Goal: Information Seeking & Learning: Check status

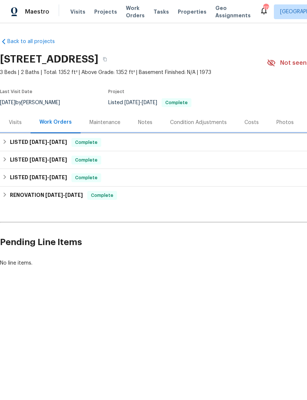
click at [129, 144] on div "LISTED [DATE] - [DATE] Complete" at bounding box center [208, 142] width 412 height 9
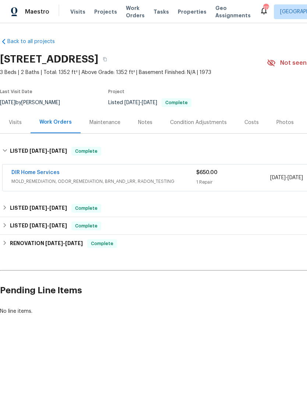
click at [152, 209] on div "LISTED [DATE] - [DATE] Complete" at bounding box center [208, 208] width 412 height 9
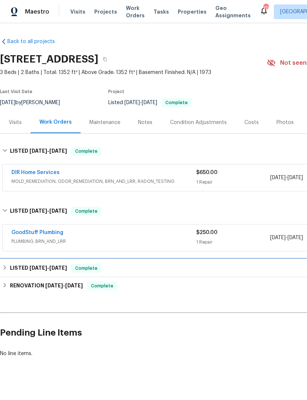
click at [145, 267] on div "LISTED [DATE] - [DATE] Complete" at bounding box center [208, 268] width 412 height 9
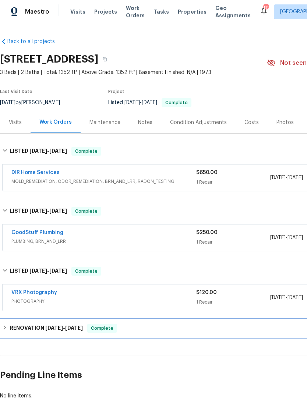
click at [152, 334] on div "RENOVATION [DATE] - [DATE] Complete" at bounding box center [208, 329] width 416 height 18
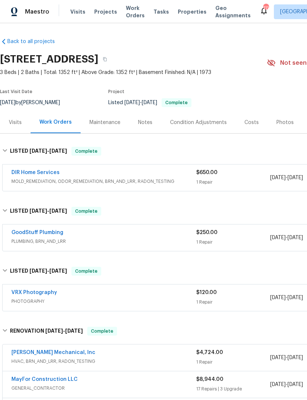
click at [252, 120] on div "Costs" at bounding box center [251, 122] width 14 height 7
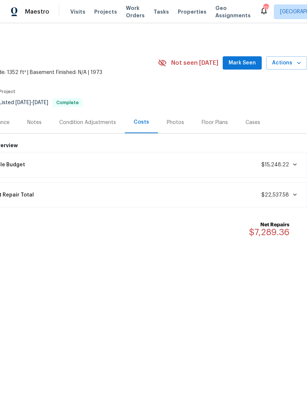
scroll to position [0, 109]
click at [175, 121] on div "Photos" at bounding box center [175, 122] width 17 height 7
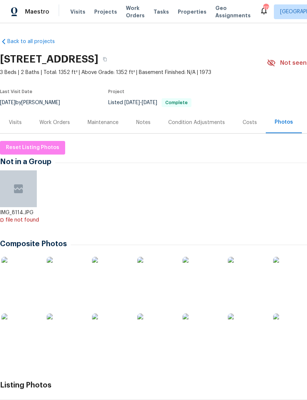
click at [19, 123] on div "Visits" at bounding box center [15, 122] width 13 height 7
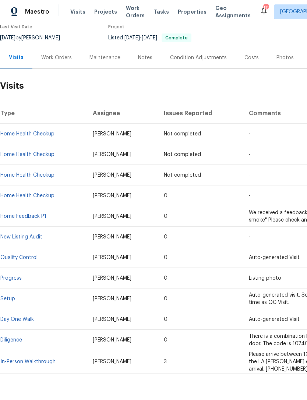
scroll to position [65, 0]
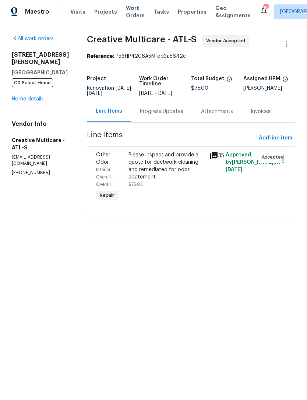
click at [177, 115] on div "Progress Updates" at bounding box center [161, 111] width 43 height 7
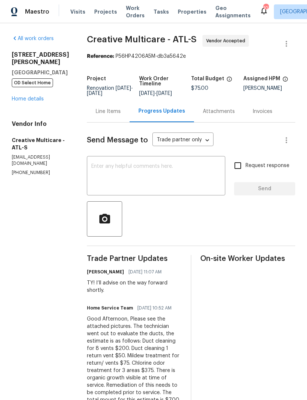
click at [33, 96] on link "Home details" at bounding box center [28, 98] width 32 height 5
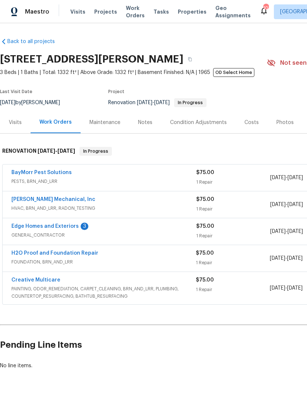
click at [54, 226] on link "Edge Homes and Exteriors" at bounding box center [44, 226] width 67 height 5
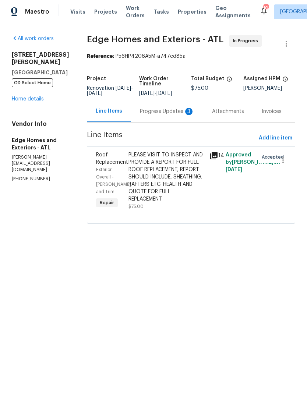
click at [157, 115] on div "Progress Updates 3" at bounding box center [167, 111] width 54 height 7
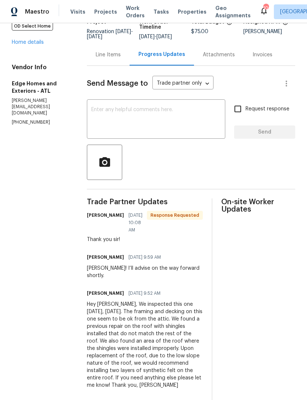
scroll to position [58, 0]
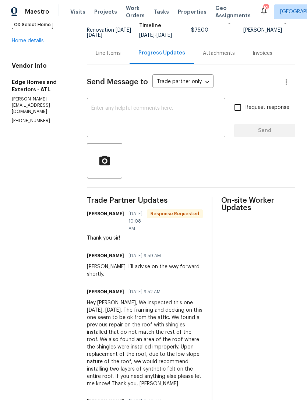
click at [40, 43] on link "Home details" at bounding box center [28, 40] width 32 height 5
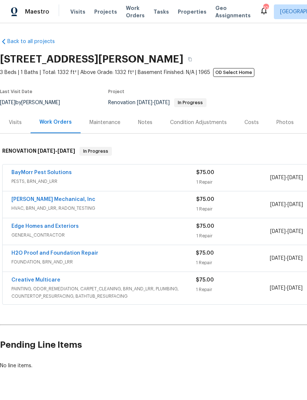
click at [50, 282] on link "Creative Multicare" at bounding box center [35, 280] width 49 height 5
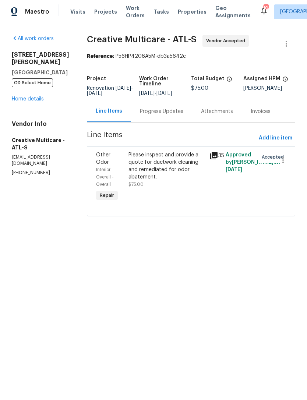
click at [169, 115] on div "Progress Updates" at bounding box center [161, 111] width 43 height 7
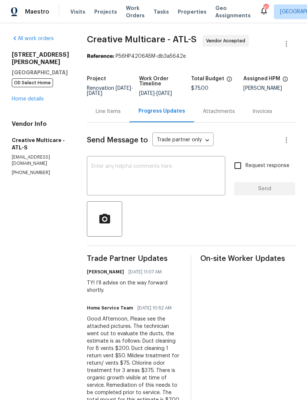
click at [32, 96] on link "Home details" at bounding box center [28, 98] width 32 height 5
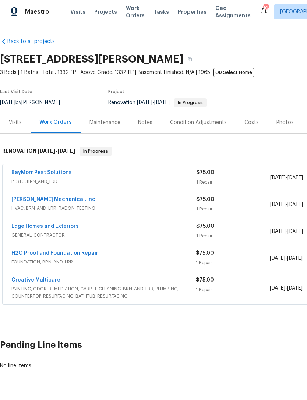
click at [85, 254] on link "H2O Proof and Foundation Repair" at bounding box center [54, 253] width 87 height 5
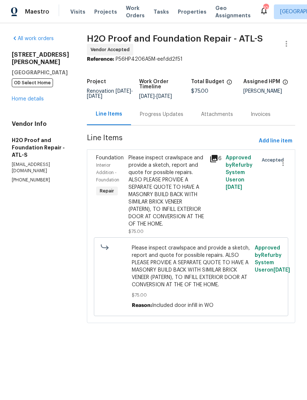
click at [140, 113] on div "Progress Updates" at bounding box center [161, 114] width 43 height 7
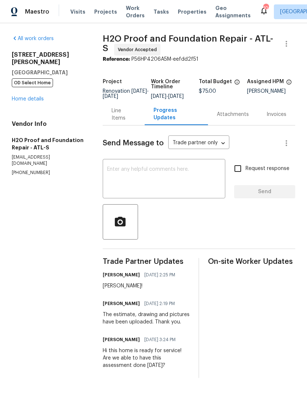
click at [27, 96] on link "Home details" at bounding box center [28, 98] width 32 height 5
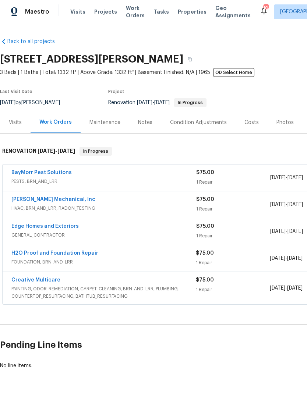
click at [59, 225] on link "Edge Homes and Exteriors" at bounding box center [44, 226] width 67 height 5
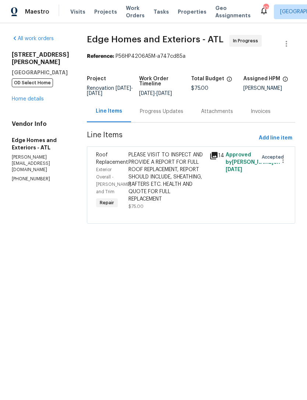
click at [154, 113] on div "Progress Updates" at bounding box center [161, 111] width 43 height 7
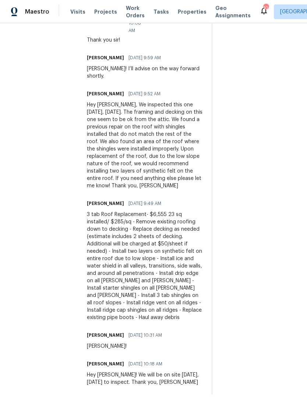
scroll to position [256, 0]
